Goal: Task Accomplishment & Management: Use online tool/utility

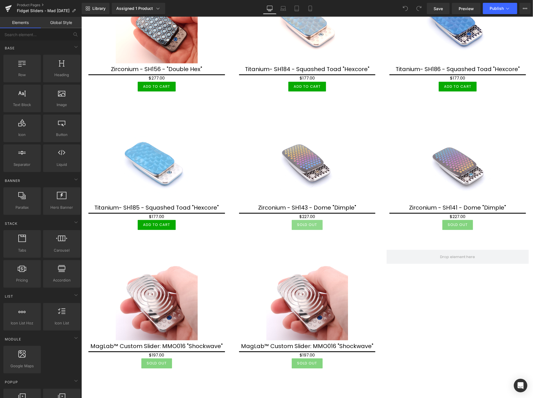
scroll to position [740, 0]
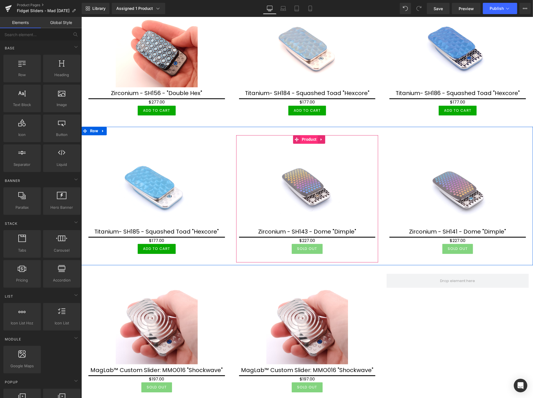
click at [307, 136] on span "Product" at bounding box center [308, 139] width 17 height 8
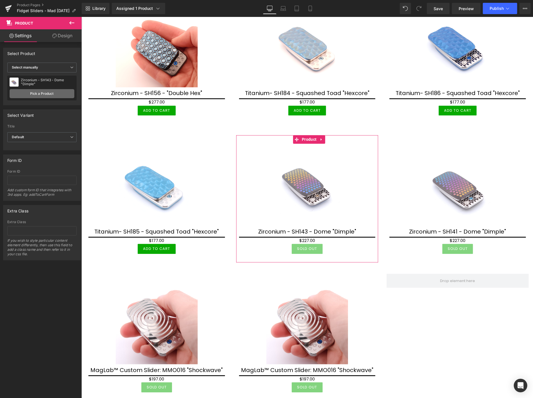
click at [50, 92] on link "Pick a Product" at bounding box center [42, 93] width 65 height 9
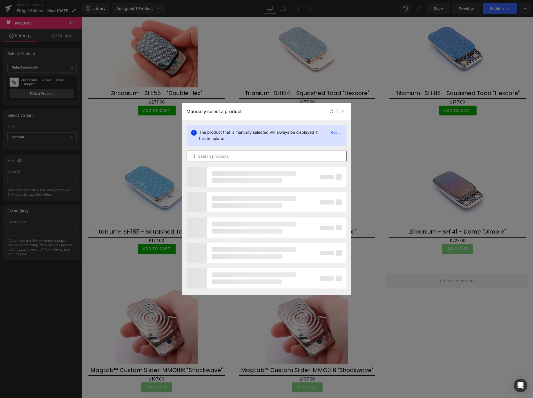
click at [211, 155] on input "text" at bounding box center [266, 156] width 159 height 7
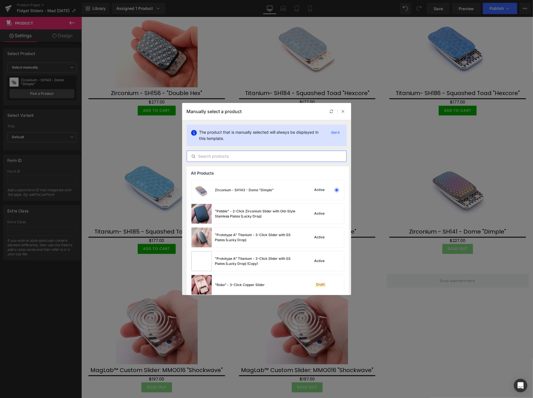
click at [204, 158] on input "text" at bounding box center [266, 156] width 159 height 7
click at [216, 158] on input "text" at bounding box center [266, 156] width 159 height 7
click at [209, 156] on input "text" at bounding box center [266, 156] width 159 height 7
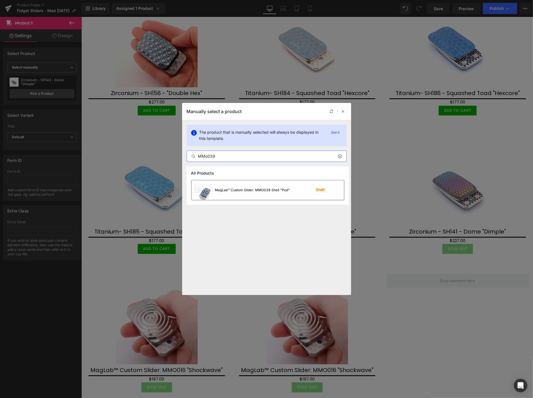
type input "MMo039"
click at [223, 188] on div "MagLab™ Custom Slider: MMO039 Shell "Pod"" at bounding box center [252, 189] width 75 height 5
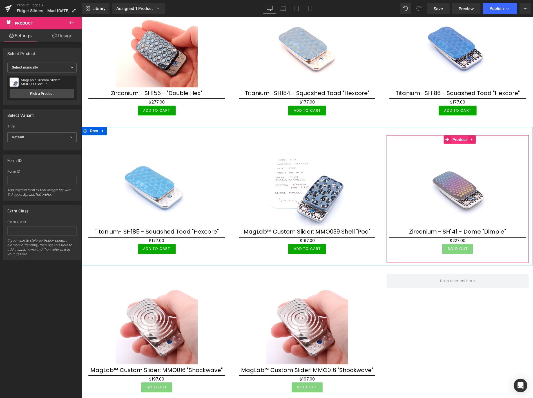
click at [458, 135] on span "Product" at bounding box center [459, 139] width 17 height 8
click at [40, 92] on link "Pick a Product" at bounding box center [42, 93] width 65 height 9
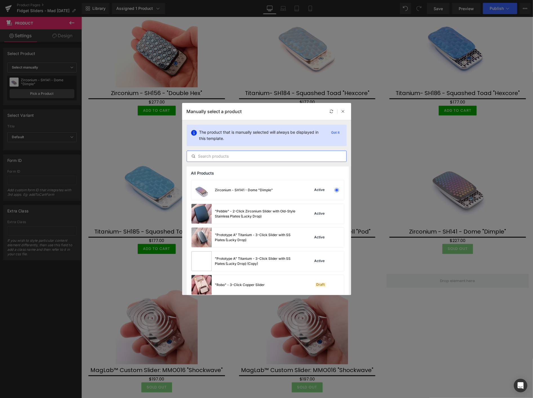
click at [202, 154] on input "text" at bounding box center [266, 156] width 159 height 7
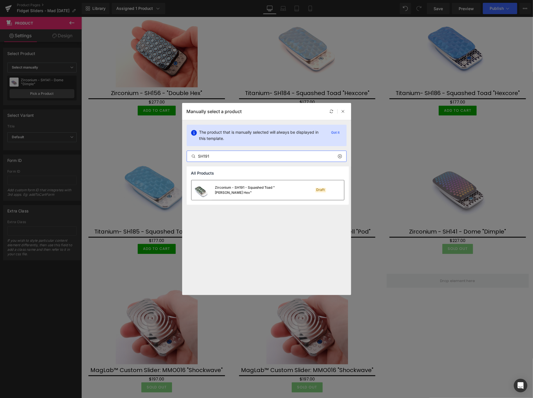
type input "SH191"
click at [232, 190] on div "Zirconium - SH191 - Squashed Toad "[PERSON_NAME] Hex"" at bounding box center [257, 190] width 85 height 10
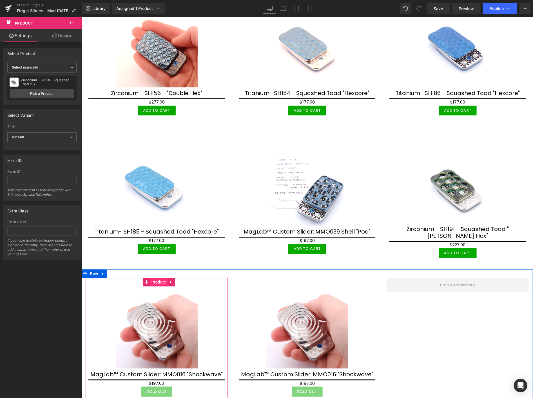
click at [157, 278] on span "Product" at bounding box center [158, 282] width 17 height 8
click at [45, 92] on link "Pick a Product" at bounding box center [42, 93] width 65 height 9
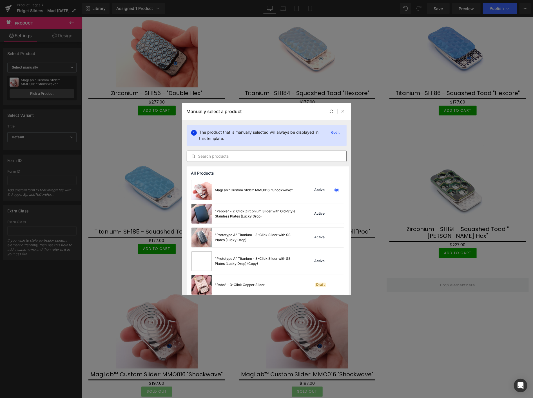
click at [210, 158] on input "text" at bounding box center [266, 156] width 159 height 7
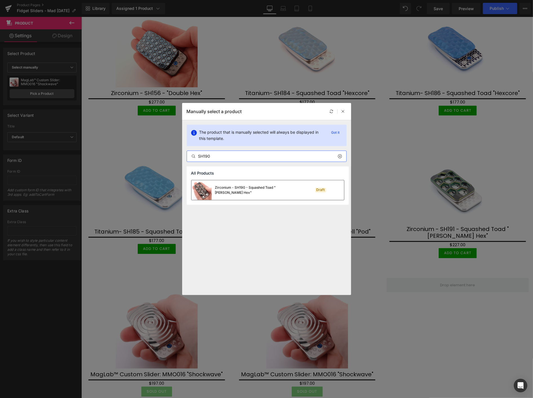
type input "SH190"
click at [243, 188] on div "Zirconium - SH190 - Squashed Toad "[PERSON_NAME] Hex"" at bounding box center [257, 190] width 85 height 10
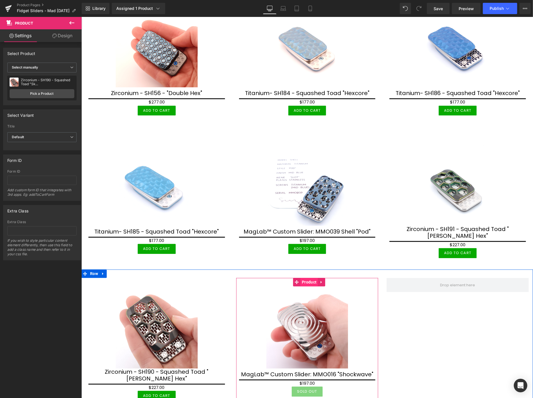
click at [306, 278] on span "Product" at bounding box center [308, 282] width 17 height 8
click at [60, 92] on link "Pick a Product" at bounding box center [42, 93] width 65 height 9
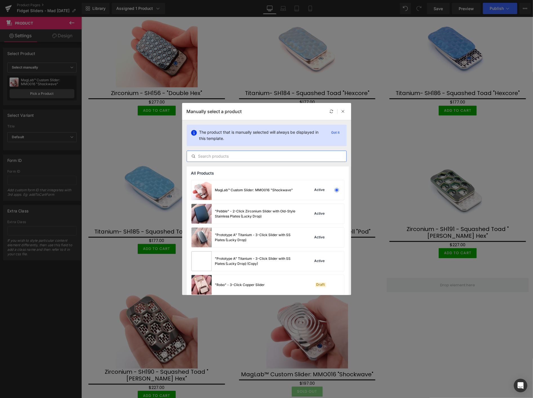
click at [204, 155] on input "text" at bounding box center [266, 156] width 159 height 7
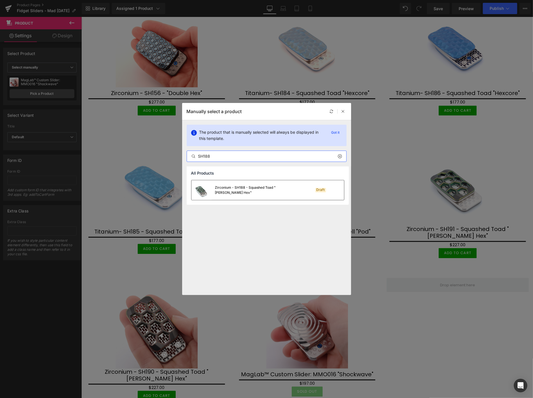
type input "SH188"
drag, startPoint x: 248, startPoint y: 189, endPoint x: 166, endPoint y: 172, distance: 83.5
click at [248, 189] on div "Zirconium - SH188 - Squashed Toad "[PERSON_NAME] Hex"" at bounding box center [257, 190] width 85 height 10
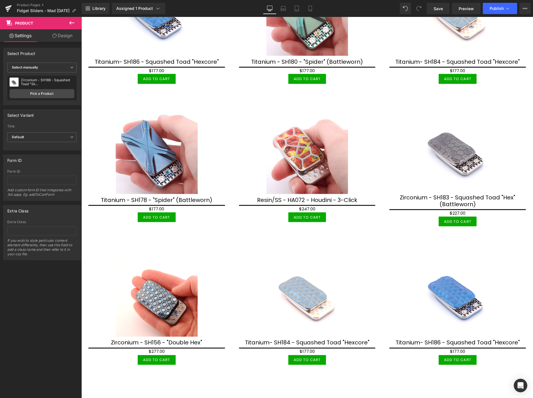
scroll to position [490, 0]
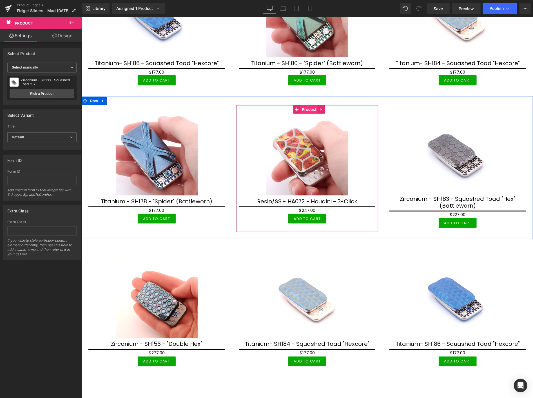
click at [308, 106] on span "Product" at bounding box center [308, 109] width 17 height 8
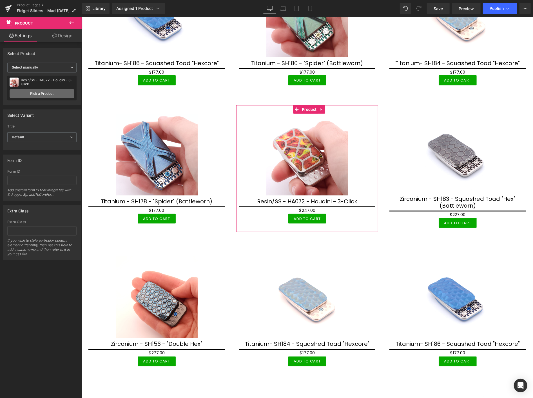
click at [48, 91] on link "Pick a Product" at bounding box center [42, 93] width 65 height 9
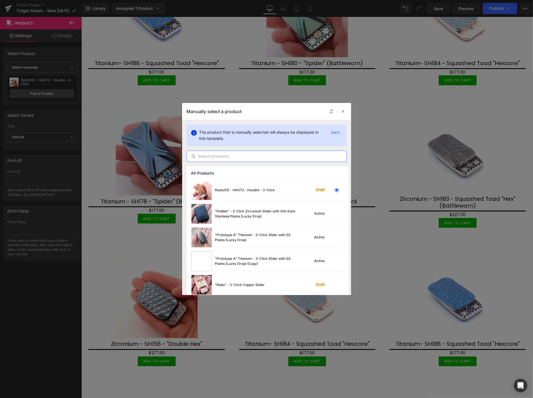
click at [207, 157] on input "text" at bounding box center [266, 156] width 159 height 7
drag, startPoint x: 344, startPoint y: 110, endPoint x: 266, endPoint y: 106, distance: 78.1
click at [344, 110] on icon at bounding box center [343, 111] width 4 height 4
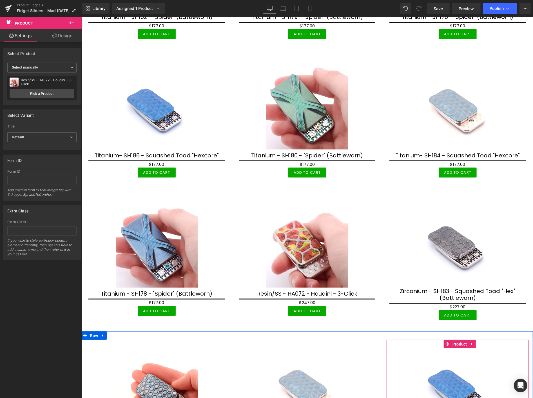
scroll to position [396, 0]
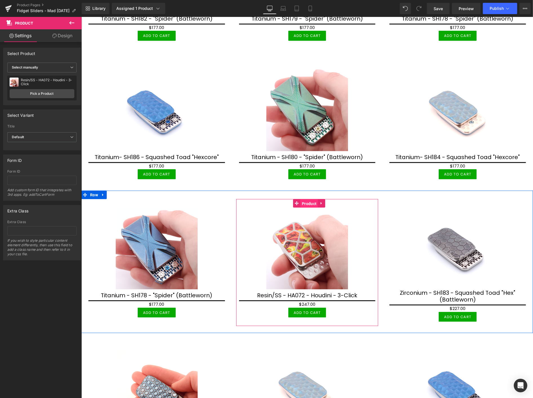
click at [305, 201] on span "Product" at bounding box center [308, 203] width 17 height 8
click at [307, 199] on span "Product" at bounding box center [308, 203] width 17 height 8
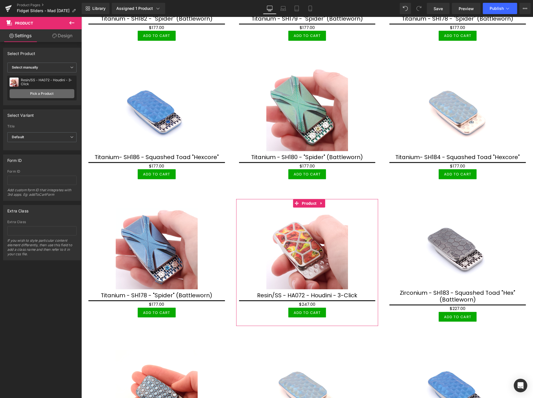
click at [60, 91] on link "Pick a Product" at bounding box center [42, 93] width 65 height 9
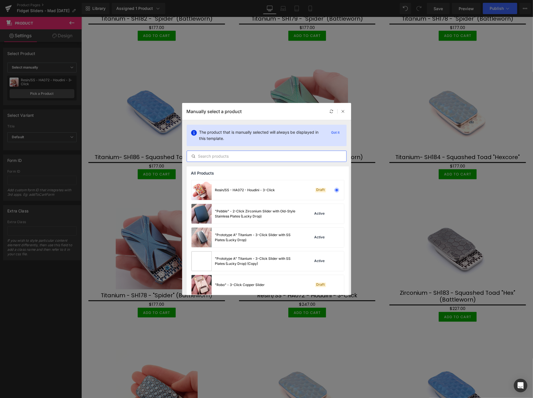
click at [211, 156] on input "text" at bounding box center [266, 156] width 159 height 7
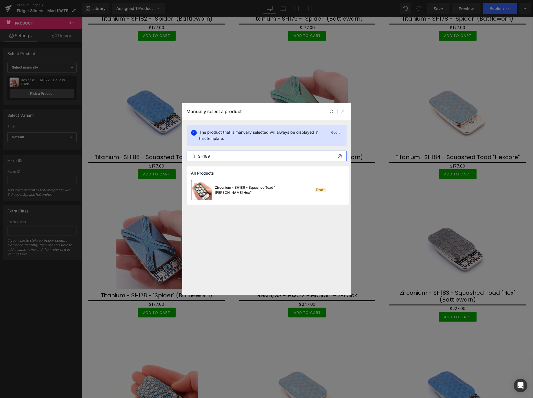
type input "SH189"
click at [238, 190] on div "Zirconium - SH189 - Squashed Toad "[PERSON_NAME] Hex"" at bounding box center [257, 190] width 85 height 10
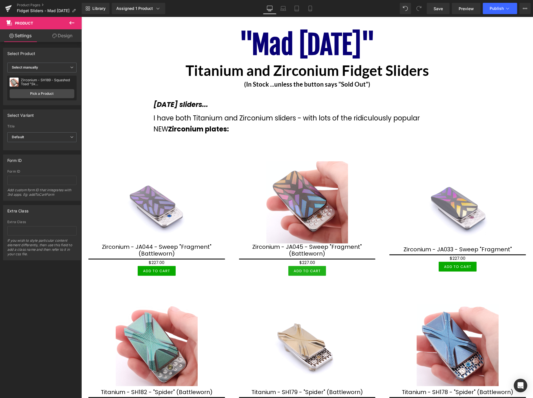
scroll to position [20, 0]
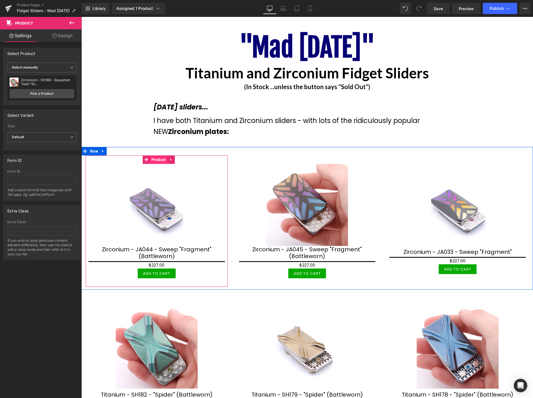
click at [158, 160] on span "Product" at bounding box center [158, 159] width 17 height 8
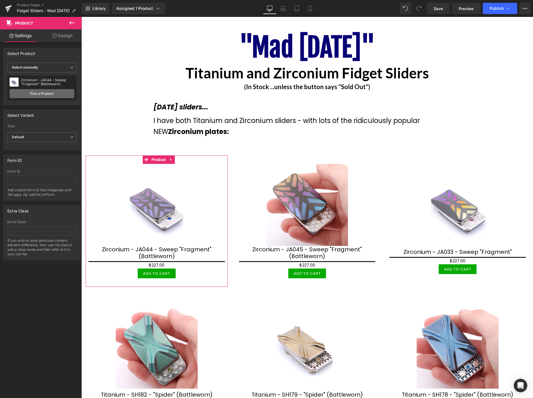
click at [52, 94] on link "Pick a Product" at bounding box center [42, 93] width 65 height 9
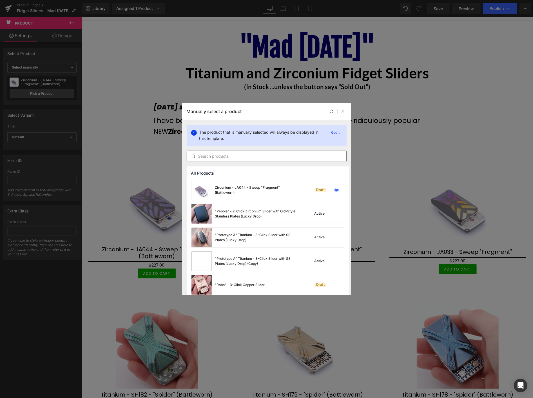
click at [199, 159] on div at bounding box center [267, 155] width 160 height 11
click at [201, 157] on input "text" at bounding box center [266, 156] width 159 height 7
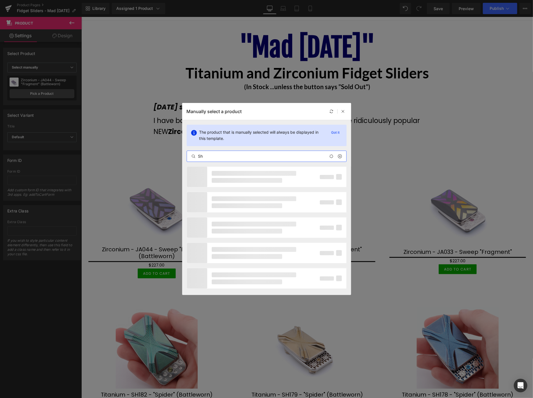
type input "S"
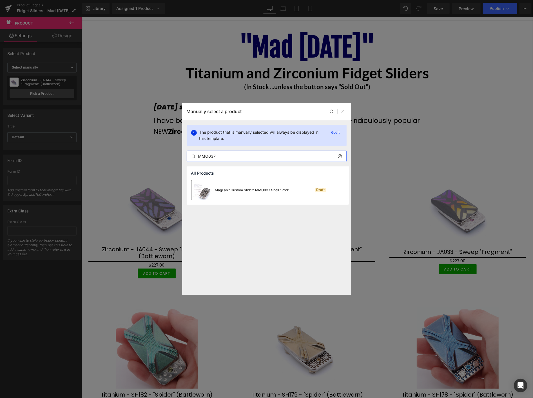
type input "MMO037"
click at [222, 190] on div "MagLab™ Custom Slider: MMO037 Shell "Pod"" at bounding box center [252, 189] width 75 height 5
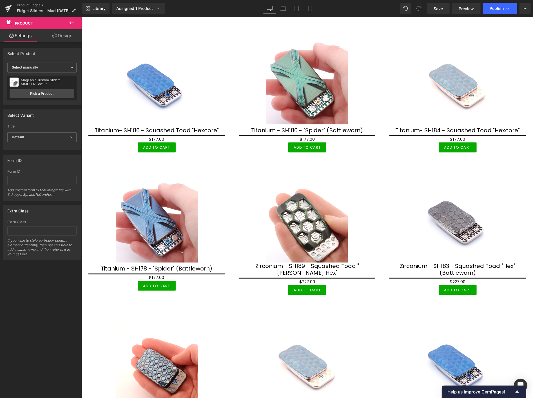
scroll to position [427, 0]
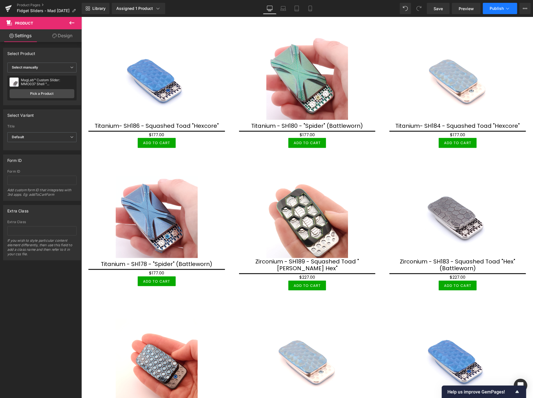
click at [496, 9] on span "Publish" at bounding box center [497, 8] width 14 height 5
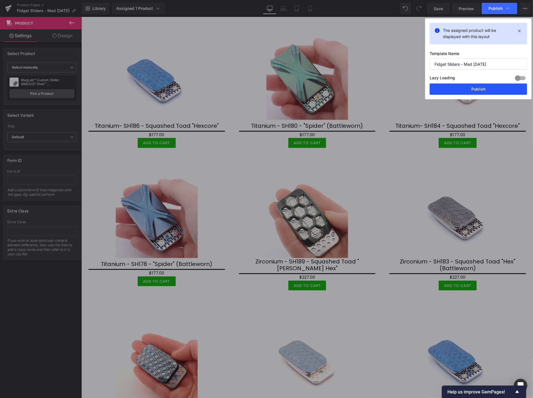
click at [482, 86] on button "Publish" at bounding box center [478, 88] width 97 height 11
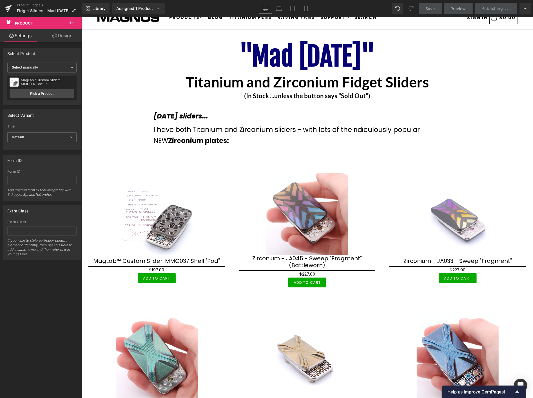
scroll to position [0, 0]
